Goal: Task Accomplishment & Management: Manage account settings

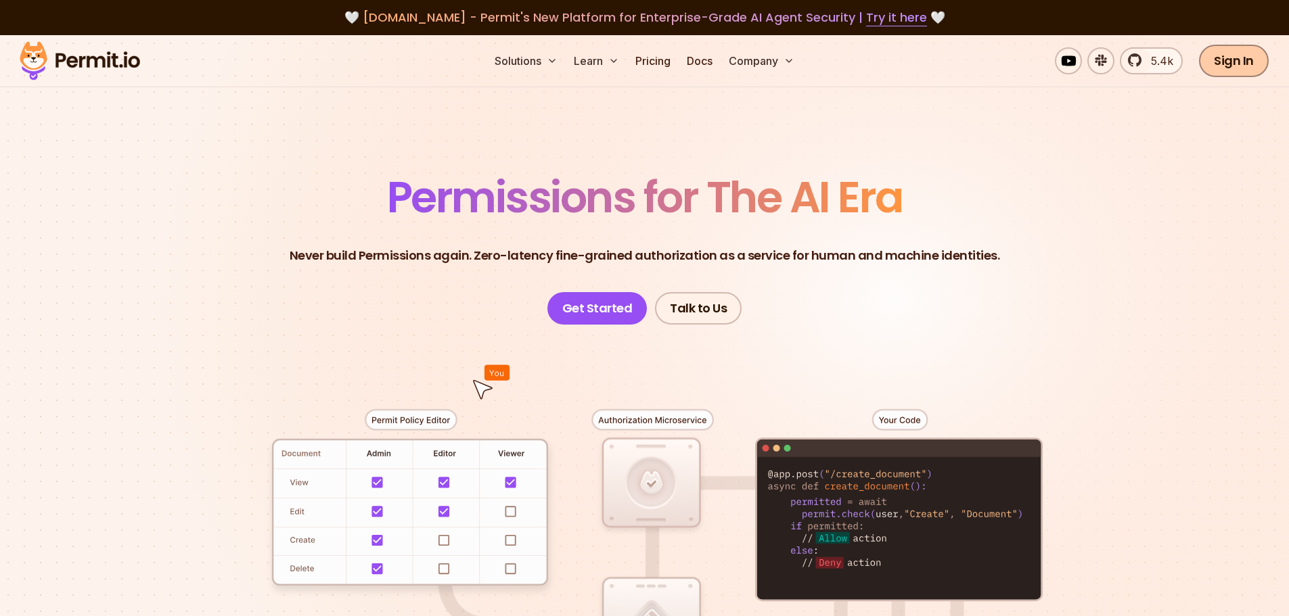
click at [1229, 64] on link "Sign In" at bounding box center [1234, 61] width 70 height 32
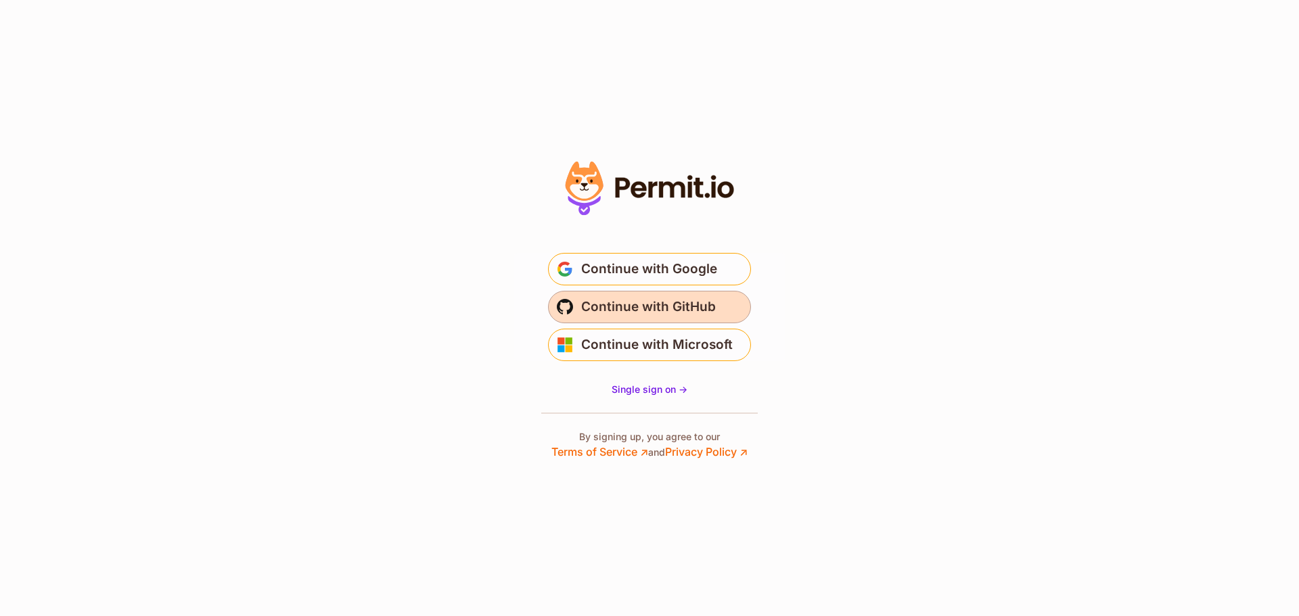
click at [687, 304] on span "Continue with GitHub" at bounding box center [648, 307] width 135 height 22
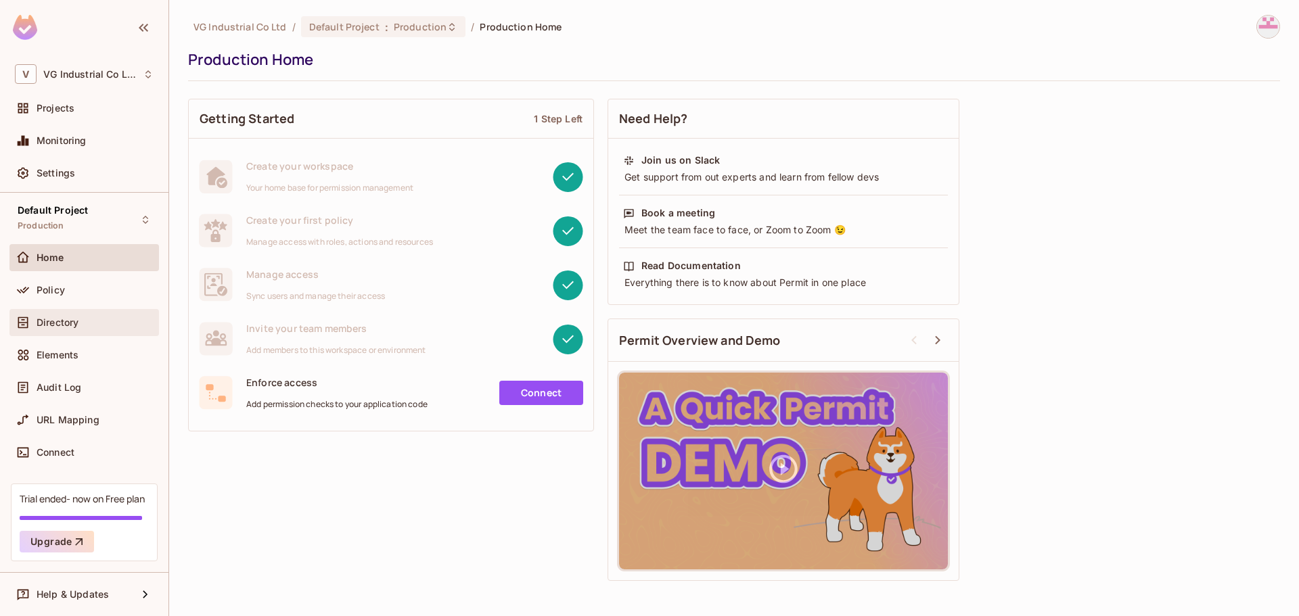
click at [102, 323] on div "Directory" at bounding box center [95, 322] width 117 height 11
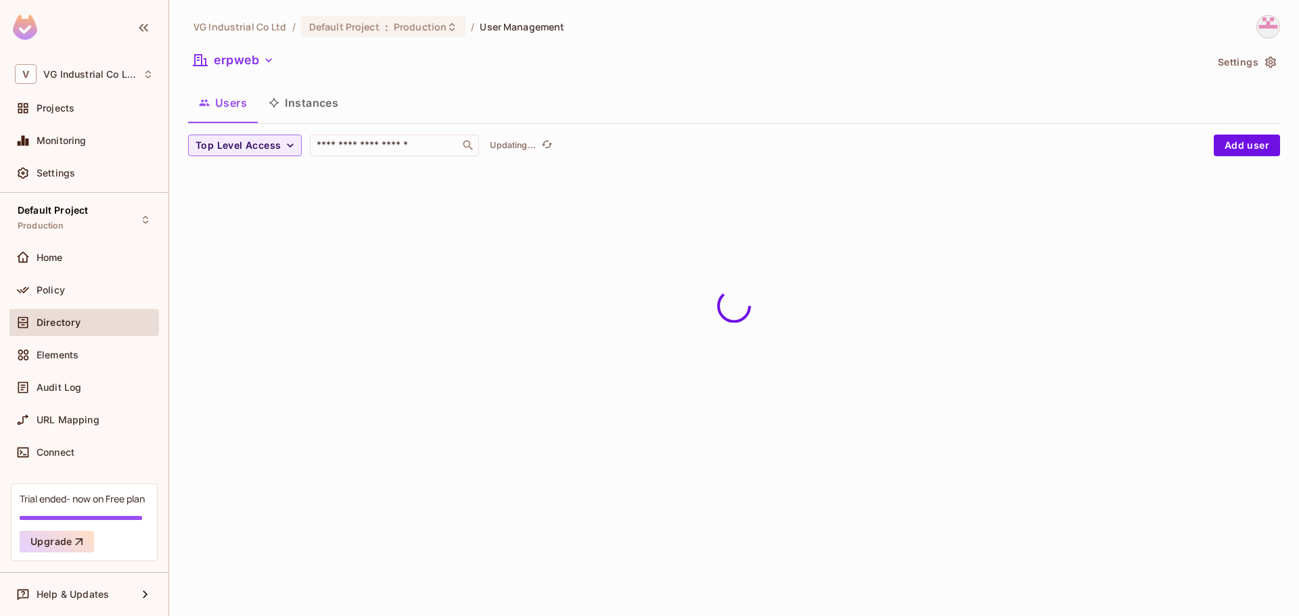
type input "**********"
click at [316, 106] on button "Instances" at bounding box center [303, 103] width 91 height 34
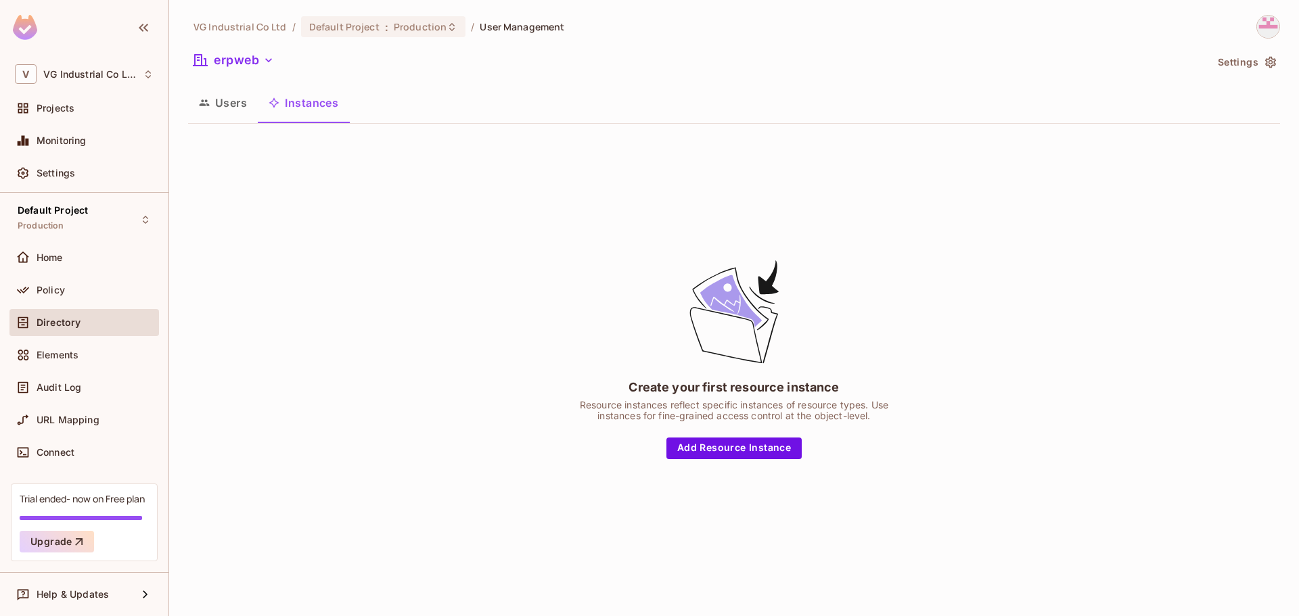
click at [243, 106] on button "Users" at bounding box center [223, 103] width 70 height 34
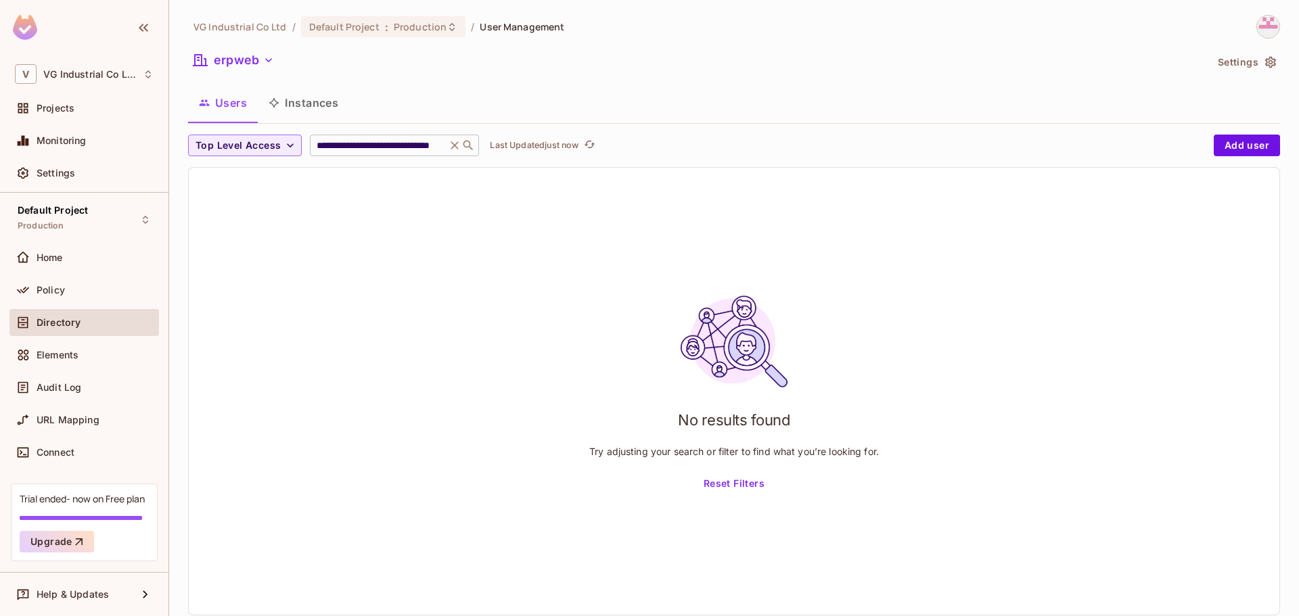
click at [456, 146] on icon at bounding box center [455, 146] width 14 height 14
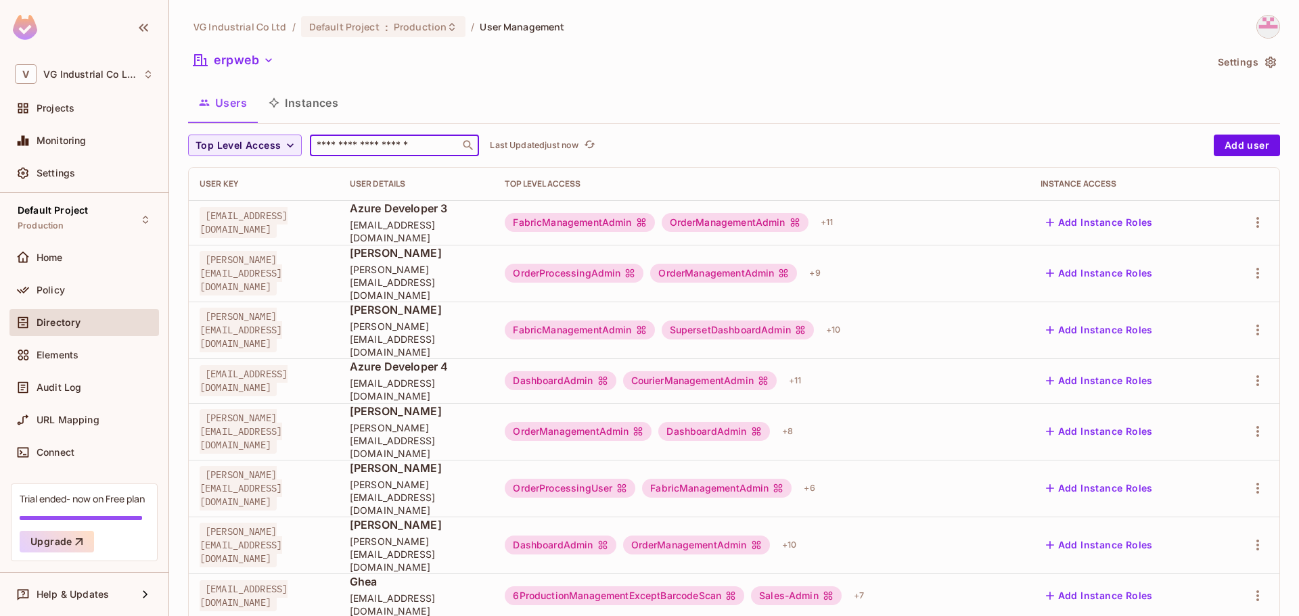
click at [390, 147] on input "text" at bounding box center [385, 146] width 142 height 14
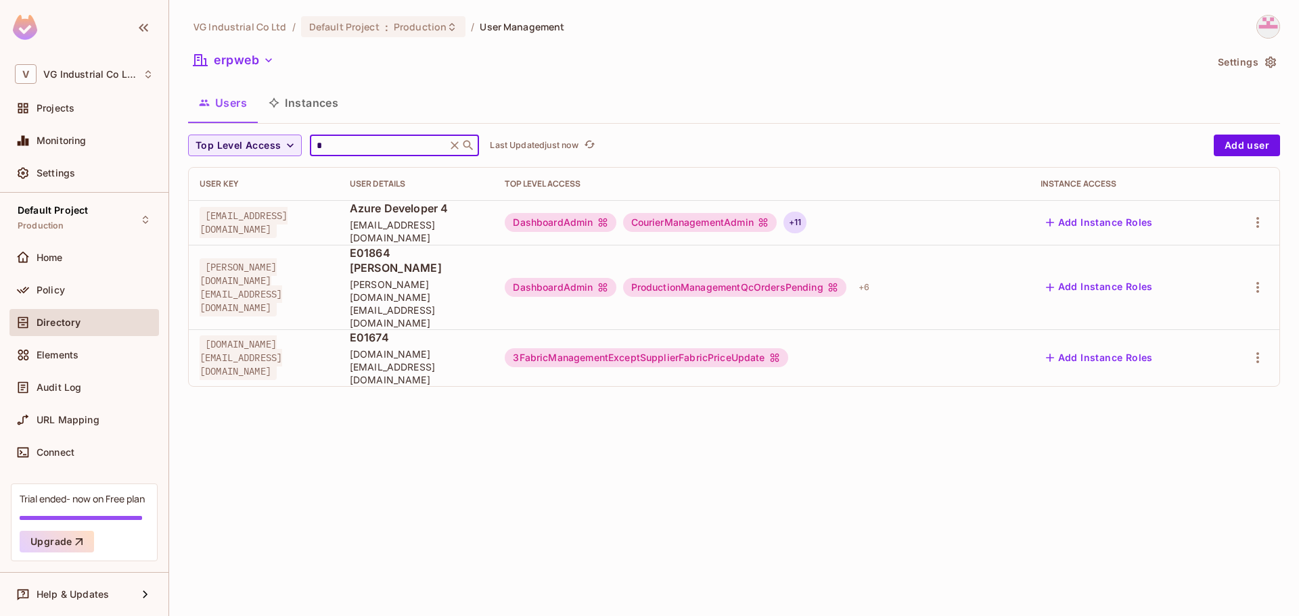
type input "*"
click at [806, 230] on div "+ 11" at bounding box center [794, 223] width 23 height 22
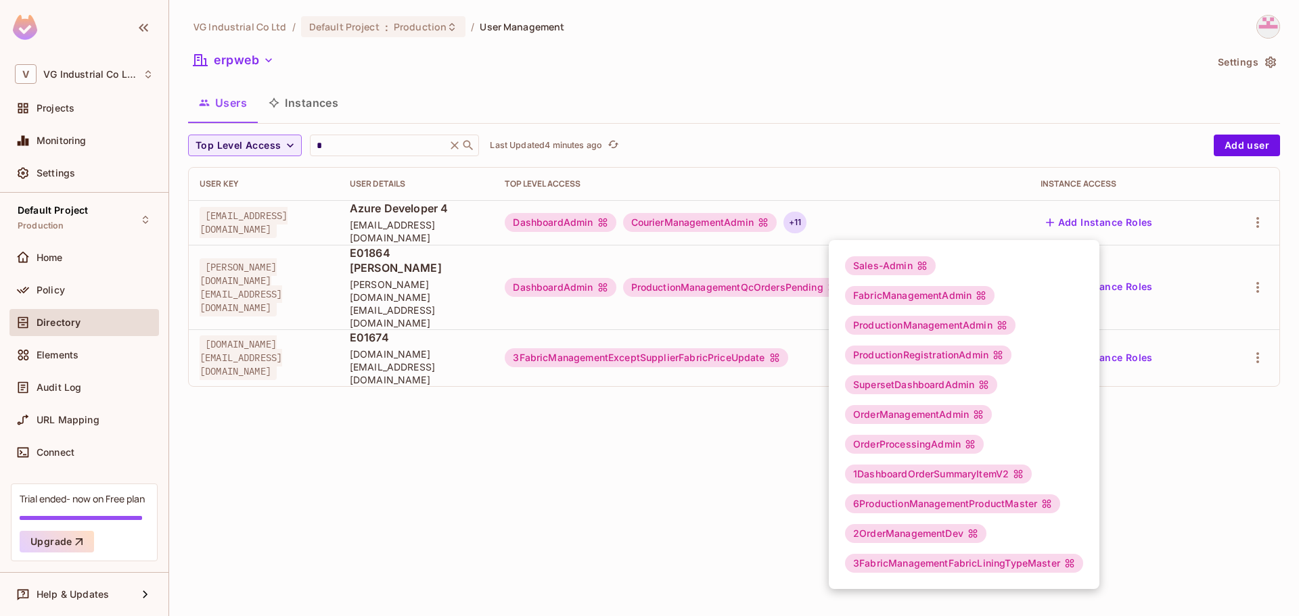
click at [1055, 145] on div at bounding box center [649, 308] width 1299 height 616
